Goal: Task Accomplishment & Management: Use online tool/utility

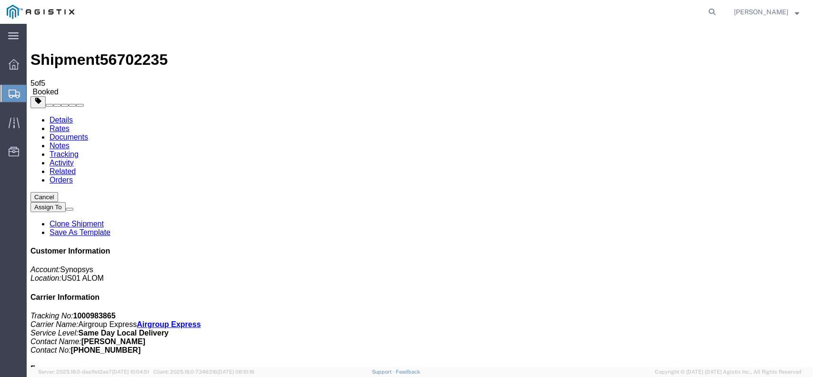
click at [0, 0] on span "Create from Template" at bounding box center [0, 0] width 0 height 0
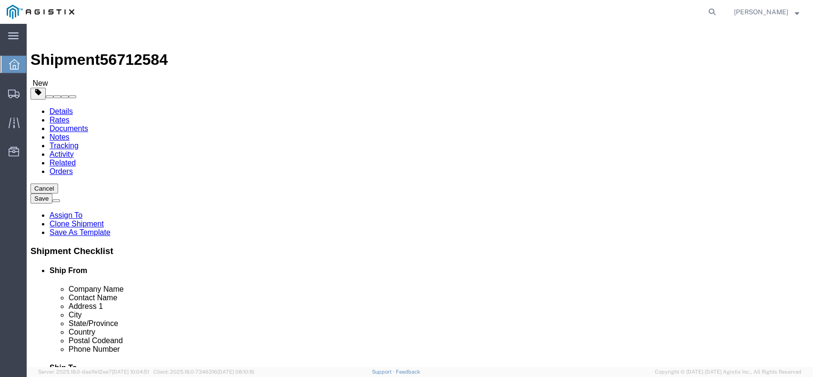
select select
select select "65511"
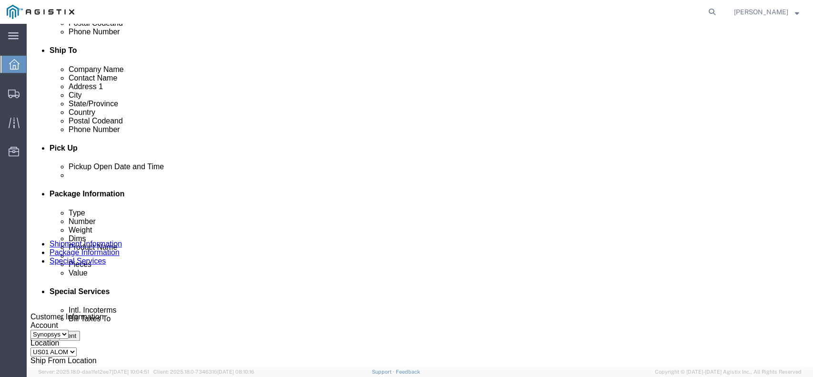
scroll to position [381, 0]
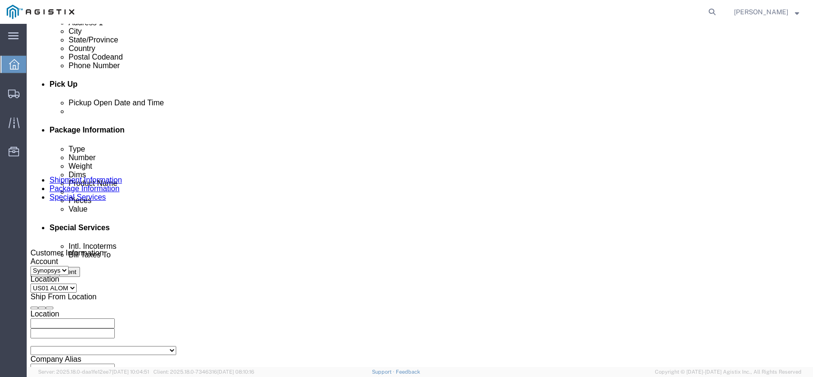
drag, startPoint x: 529, startPoint y: 284, endPoint x: 502, endPoint y: 291, distance: 27.6
click div "Select Account Type Activity ID Airline Appointment Number ASN Batch Request # …"
type input "C009450"
click icon "button"
click div "Sep 03 2025 9:32 PM"
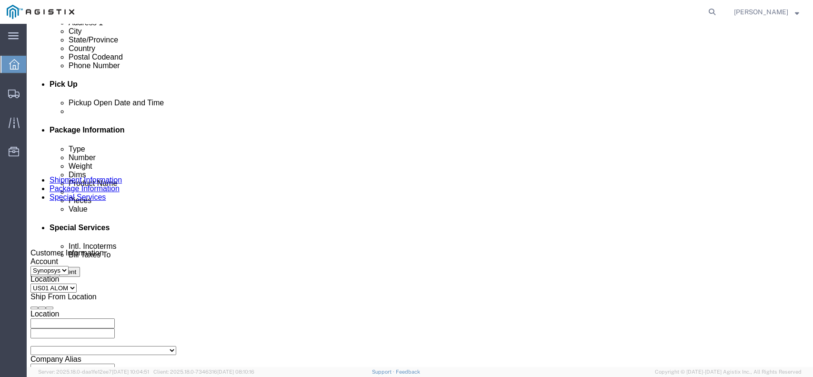
scroll to position [553, 0]
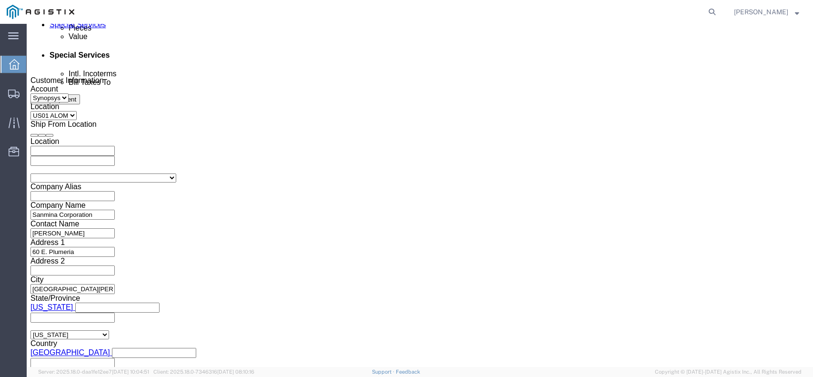
click input "9:32 PM"
click input "11:00 PM"
type input "11:00 am"
click button "Apply"
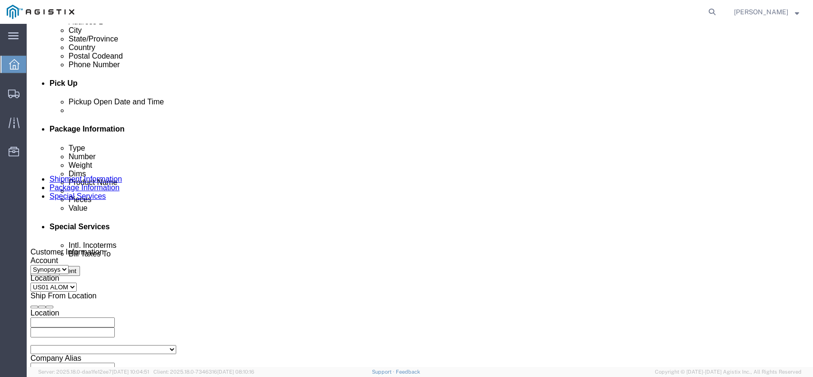
scroll to position [363, 0]
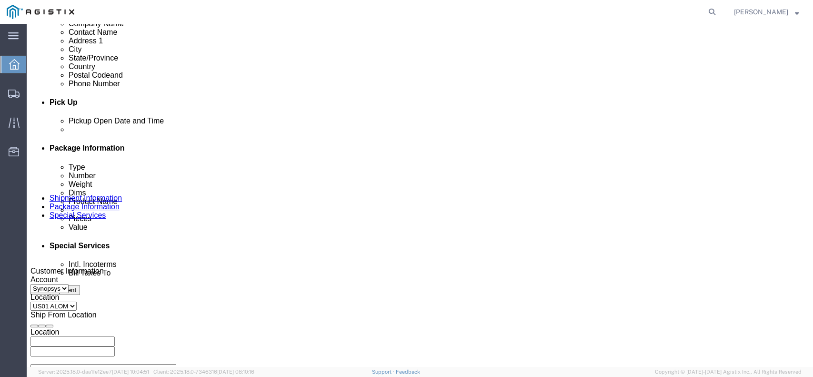
click div "Sep 04 2025 12:00 PM"
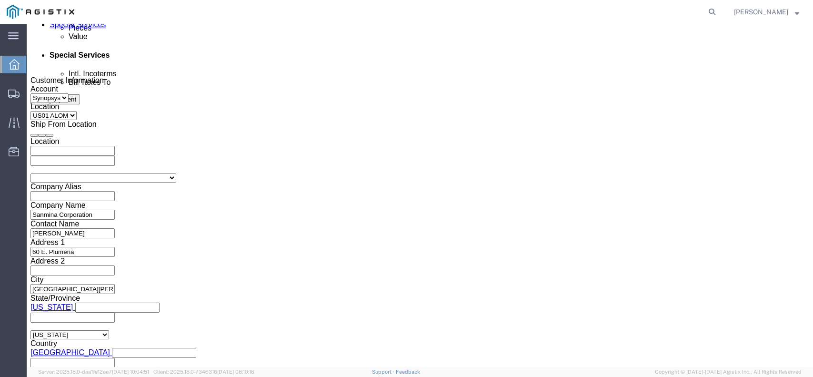
click input "11:30 PM"
type input "11:30 am"
click button "Apply"
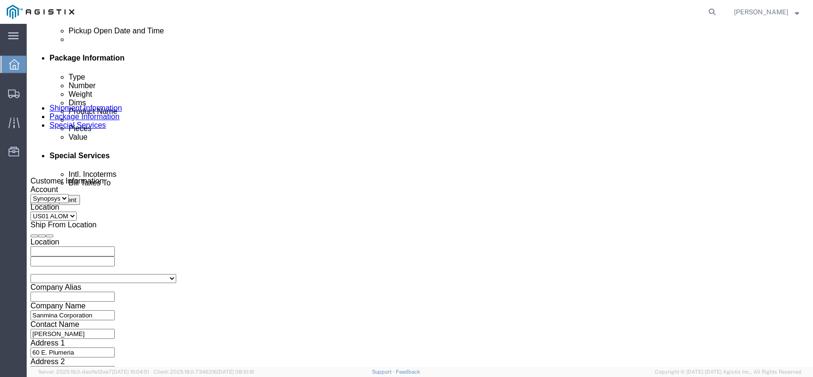
scroll to position [363, 0]
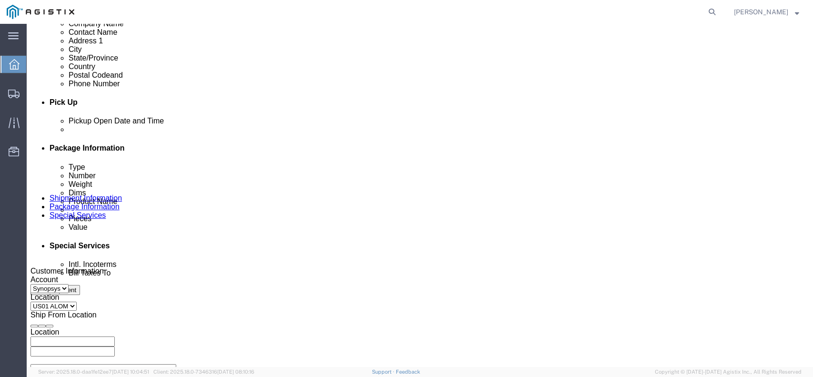
click icon
click div
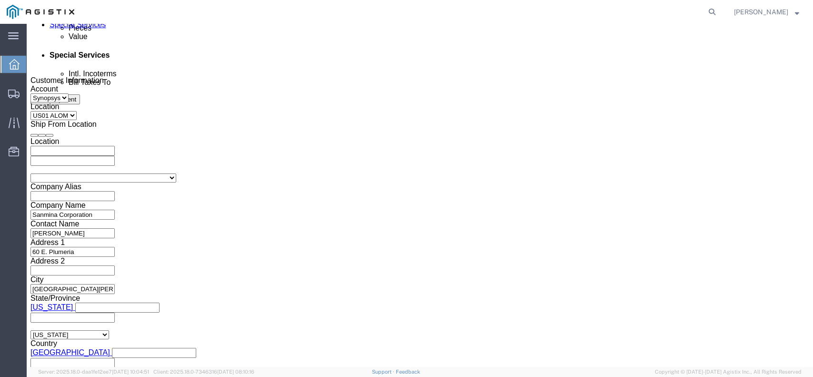
click button "Apply"
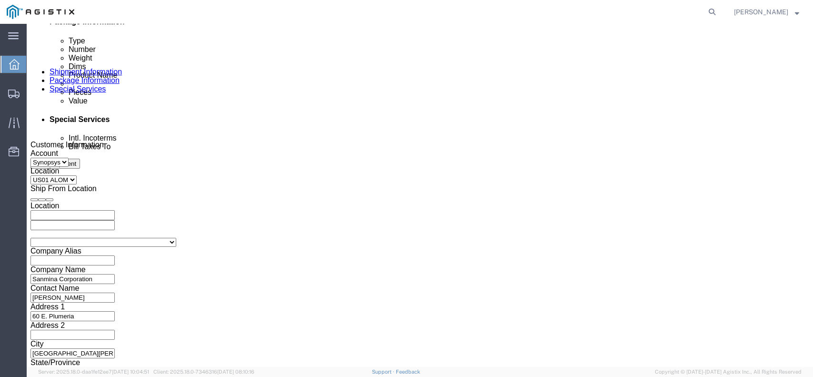
scroll to position [427, 0]
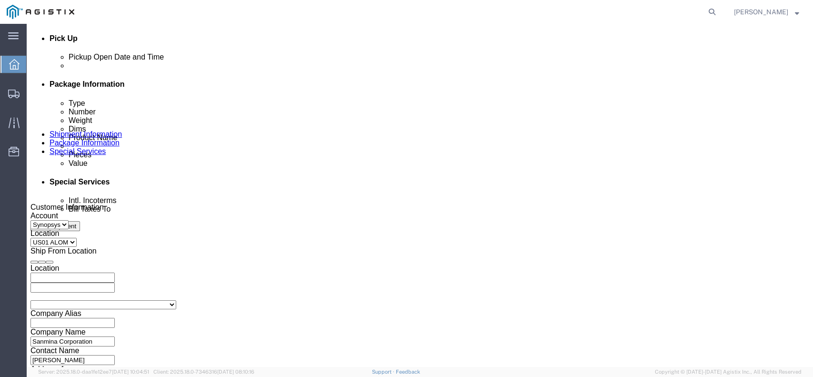
click div
click input "4:00 PM"
type input "3:30 PM"
click button "Apply"
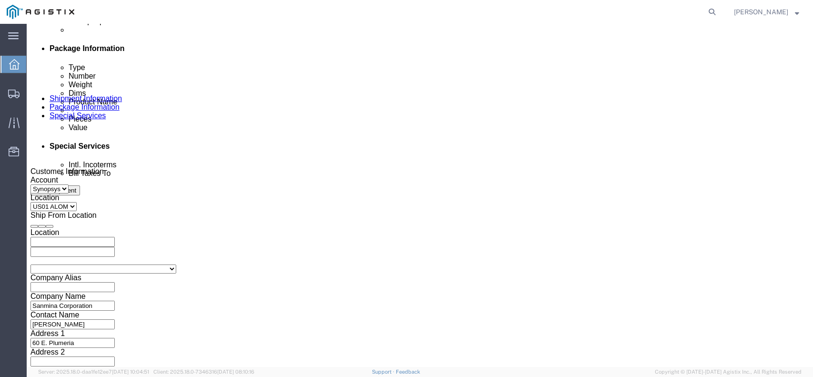
scroll to position [553, 0]
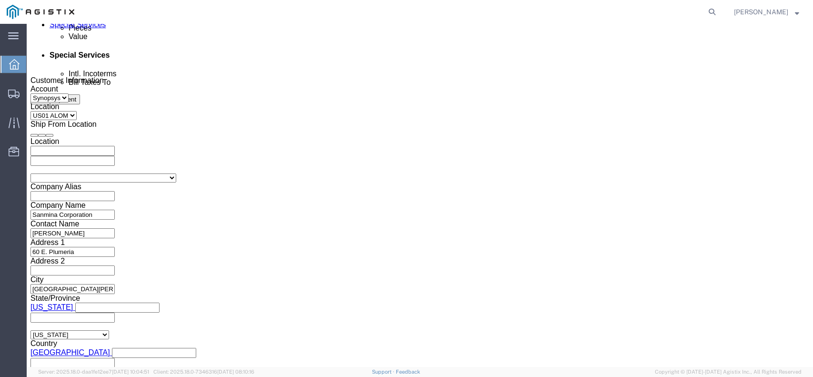
drag, startPoint x: 337, startPoint y: 111, endPoint x: 288, endPoint y: 115, distance: 48.8
click div "Select Account Type Activity ID Airline Appointment Number ASN Batch Request # …"
click button "Continue"
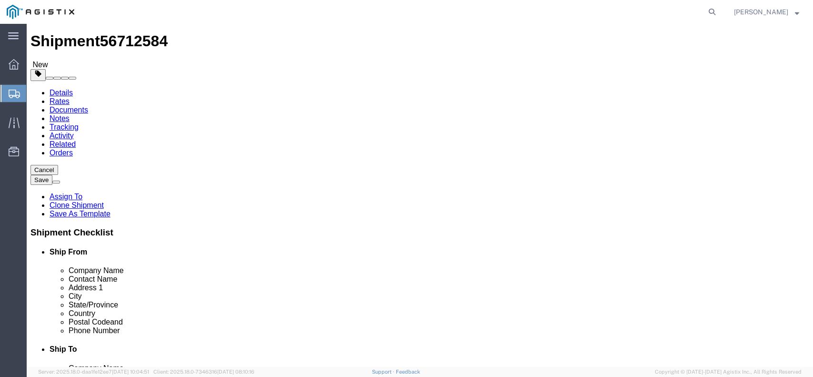
click dd "1.00 Each"
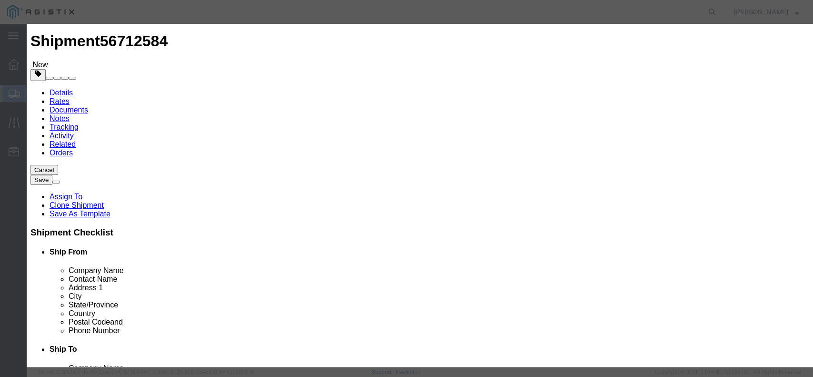
drag, startPoint x: 514, startPoint y: 138, endPoint x: 482, endPoint y: 145, distance: 33.2
click div "Description A12 DS000061 RMA Commodity Category Select Country Of Origin Select…"
paste input "9450"
type input "C009450"
click textarea "A12 DS000061 RMA"
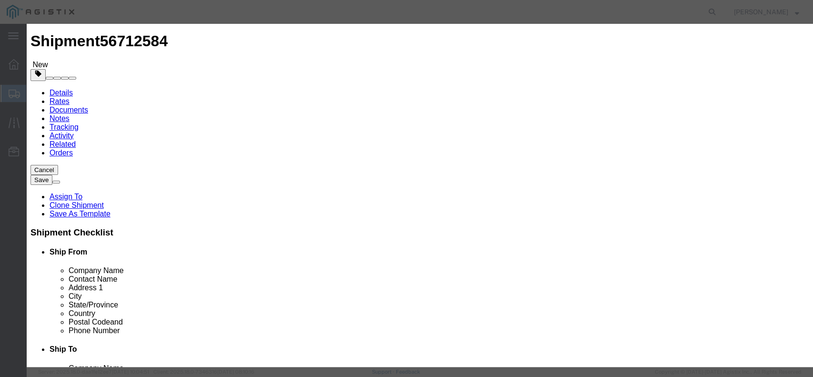
drag, startPoint x: 340, startPoint y: 229, endPoint x: 306, endPoint y: 232, distance: 33.5
click textarea "A12 DS000061 RMA S/N: C007236"
paste textarea "9450"
type textarea "A12 DS000061 RMA S/N: C009450"
click textarea "A12 DS000061 RMA"
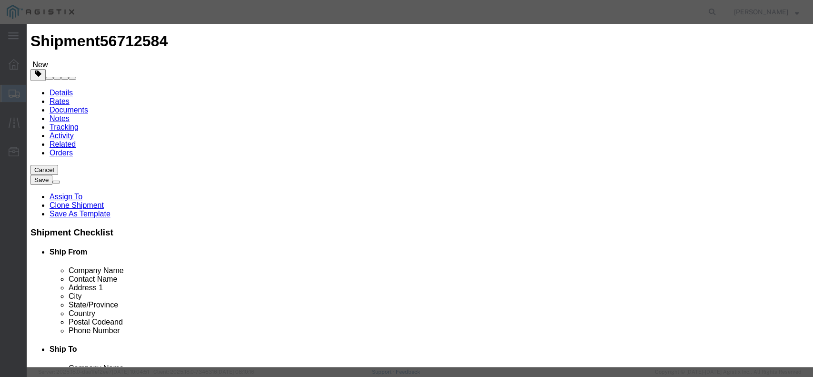
type textarea "A12 DS000061 RMA"
click button "Save & Close"
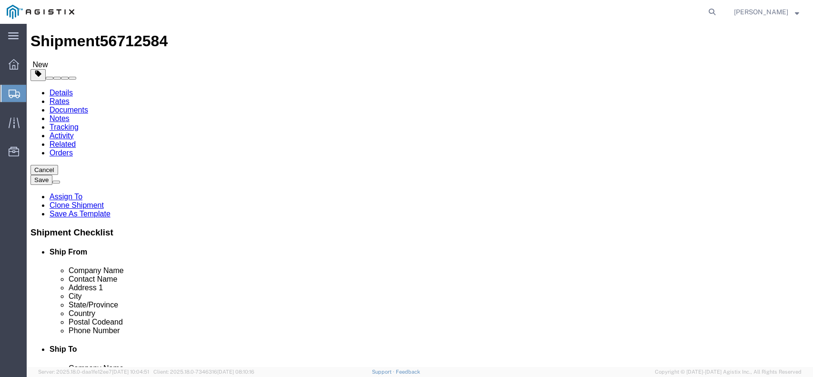
click dd "1.00 Each"
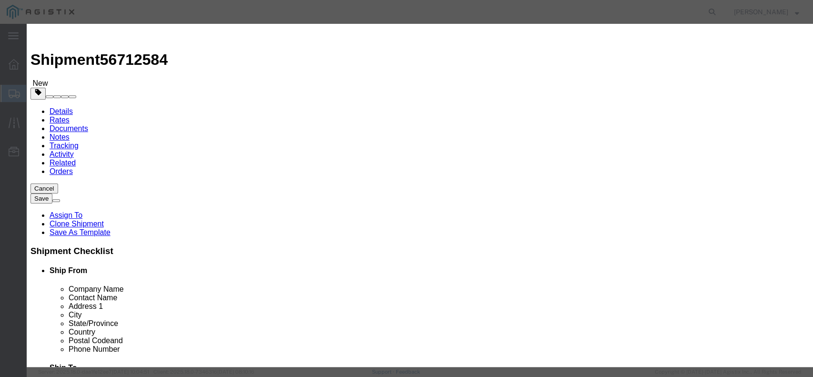
scroll to position [0, 0]
click button "Save & Close"
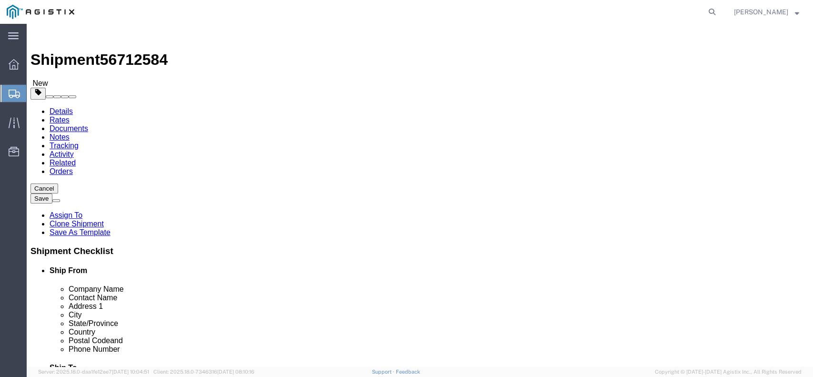
click button "Rate Shipment"
